Goal: Information Seeking & Learning: Learn about a topic

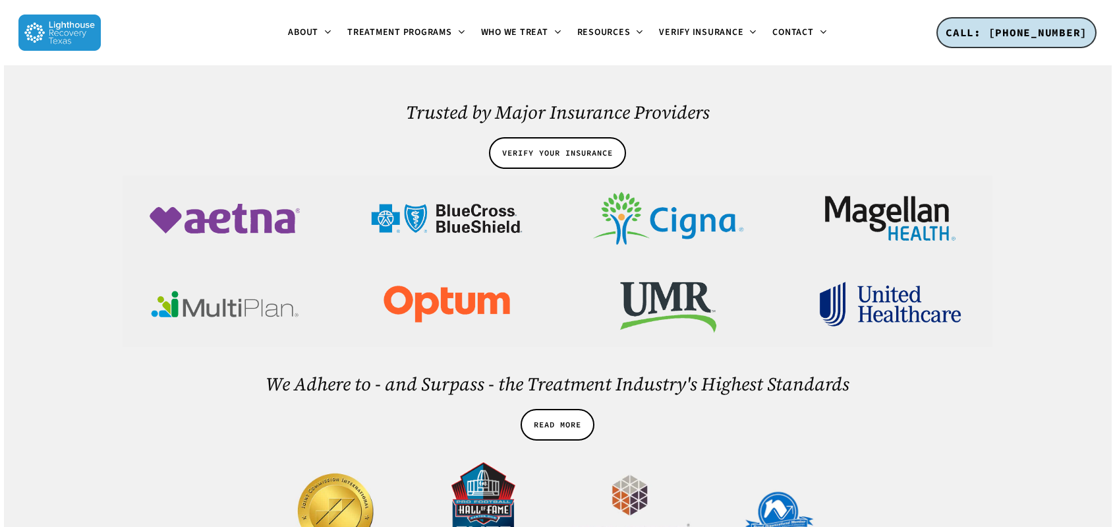
scroll to position [2439, 0]
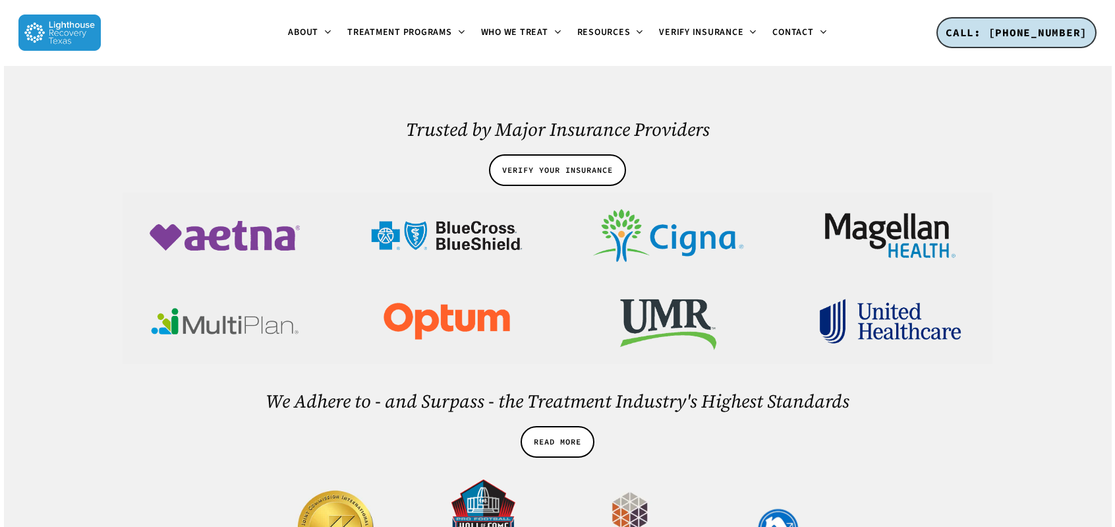
click at [285, 192] on img at bounding box center [224, 235] width 171 height 86
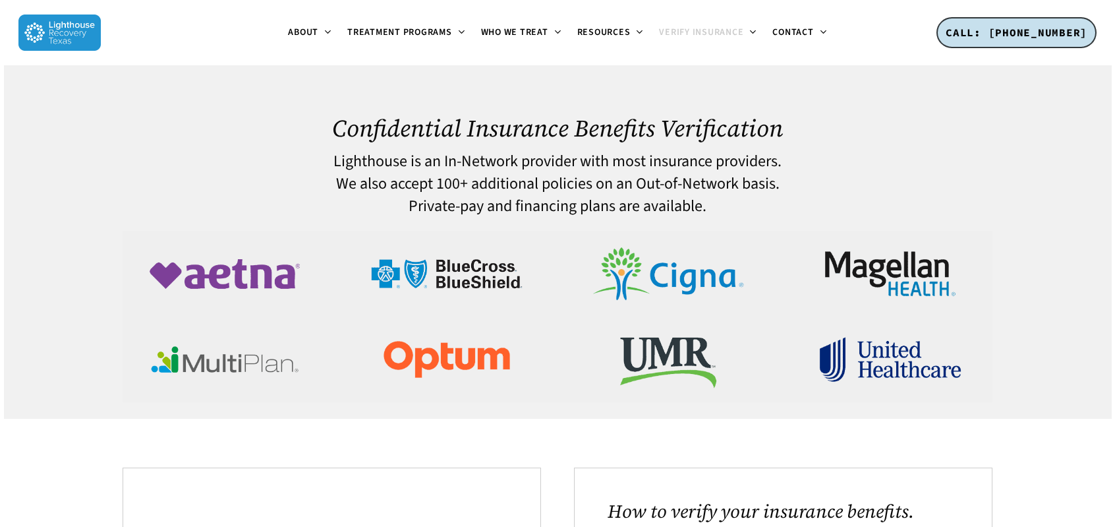
click at [283, 285] on img at bounding box center [224, 274] width 171 height 86
click at [78, 41] on img at bounding box center [59, 33] width 82 height 36
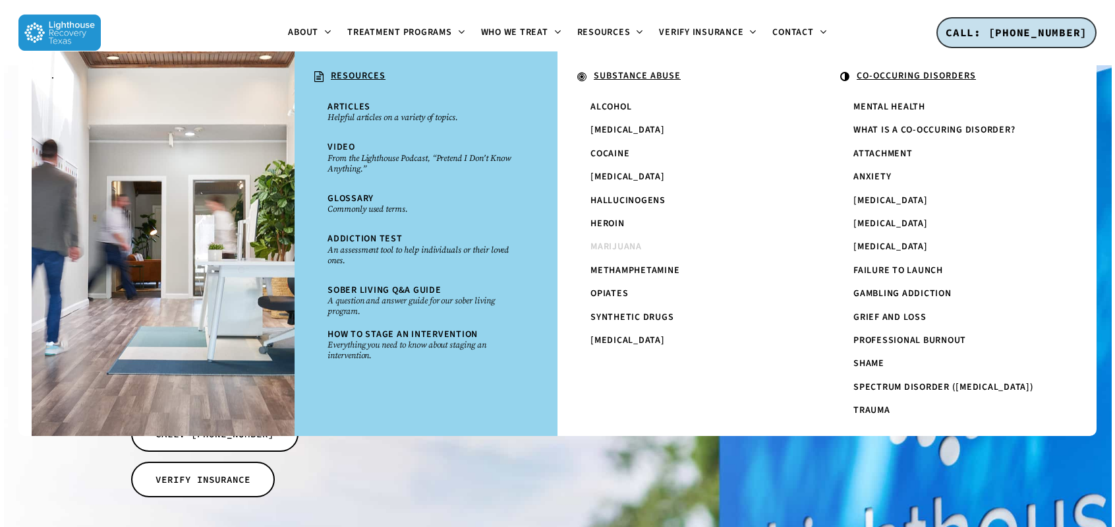
click at [610, 248] on span "Marijuana" at bounding box center [616, 246] width 51 height 13
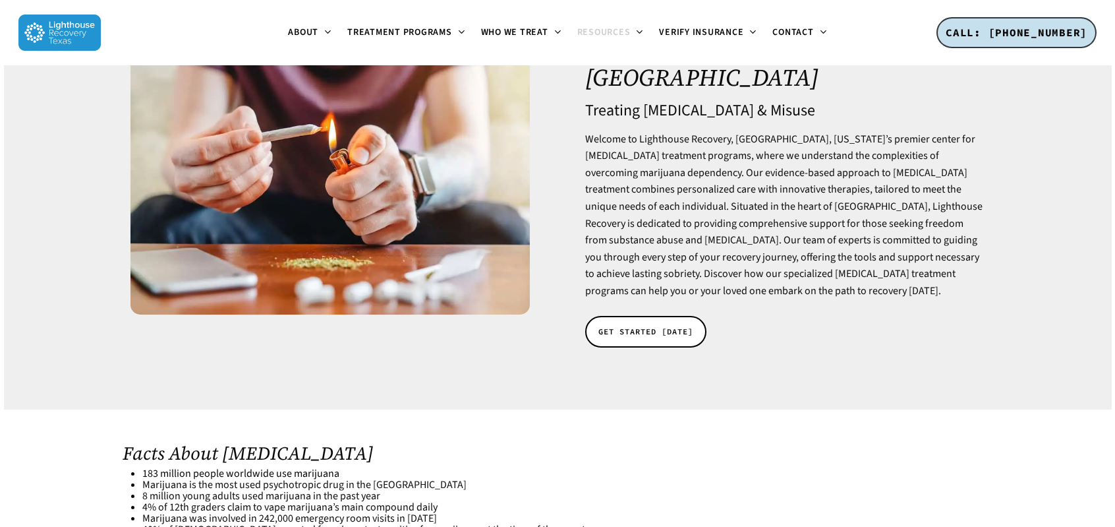
scroll to position [132, 0]
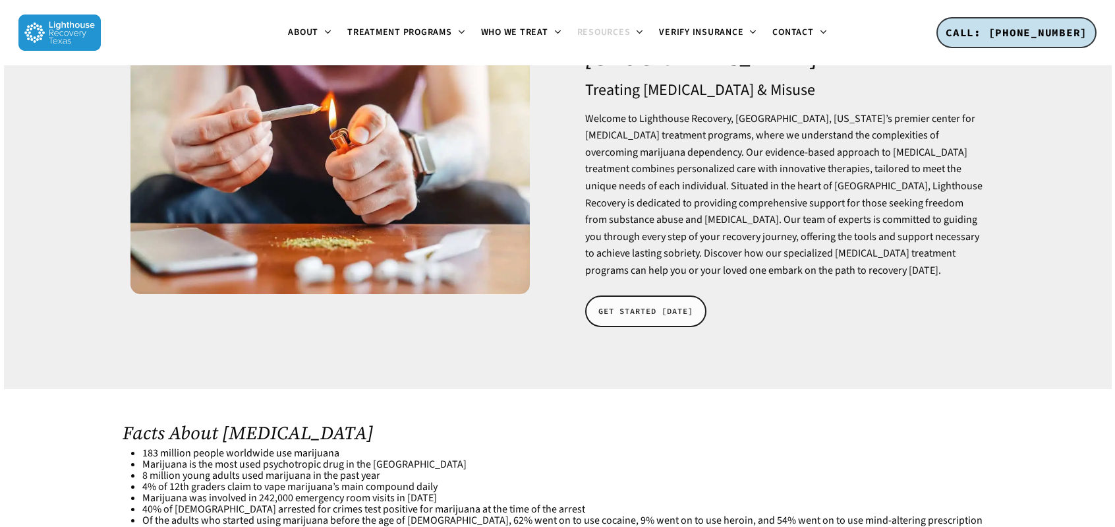
click at [638, 305] on span "GET STARTED TODAY" at bounding box center [646, 311] width 95 height 13
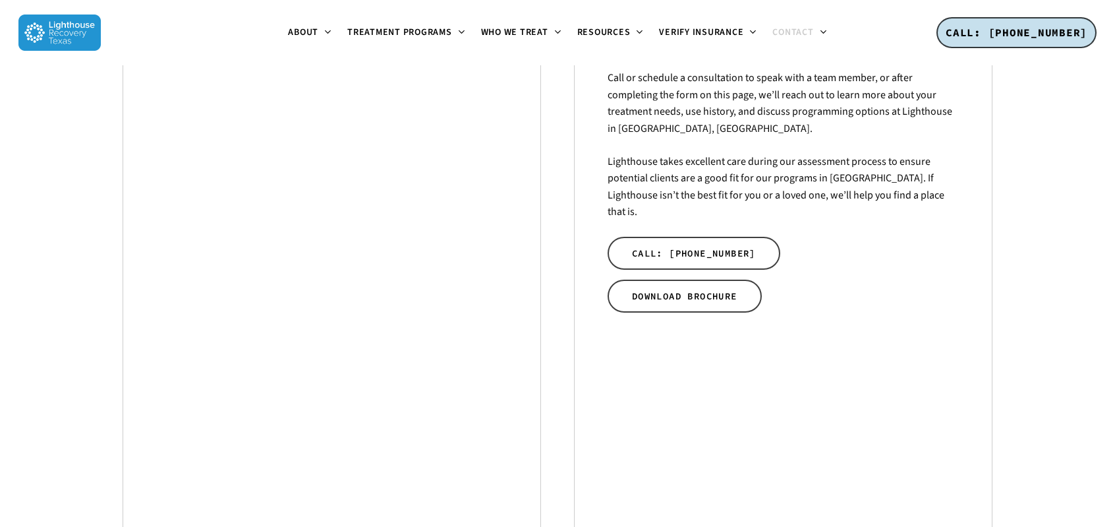
scroll to position [330, 0]
